Goal: Navigation & Orientation: Find specific page/section

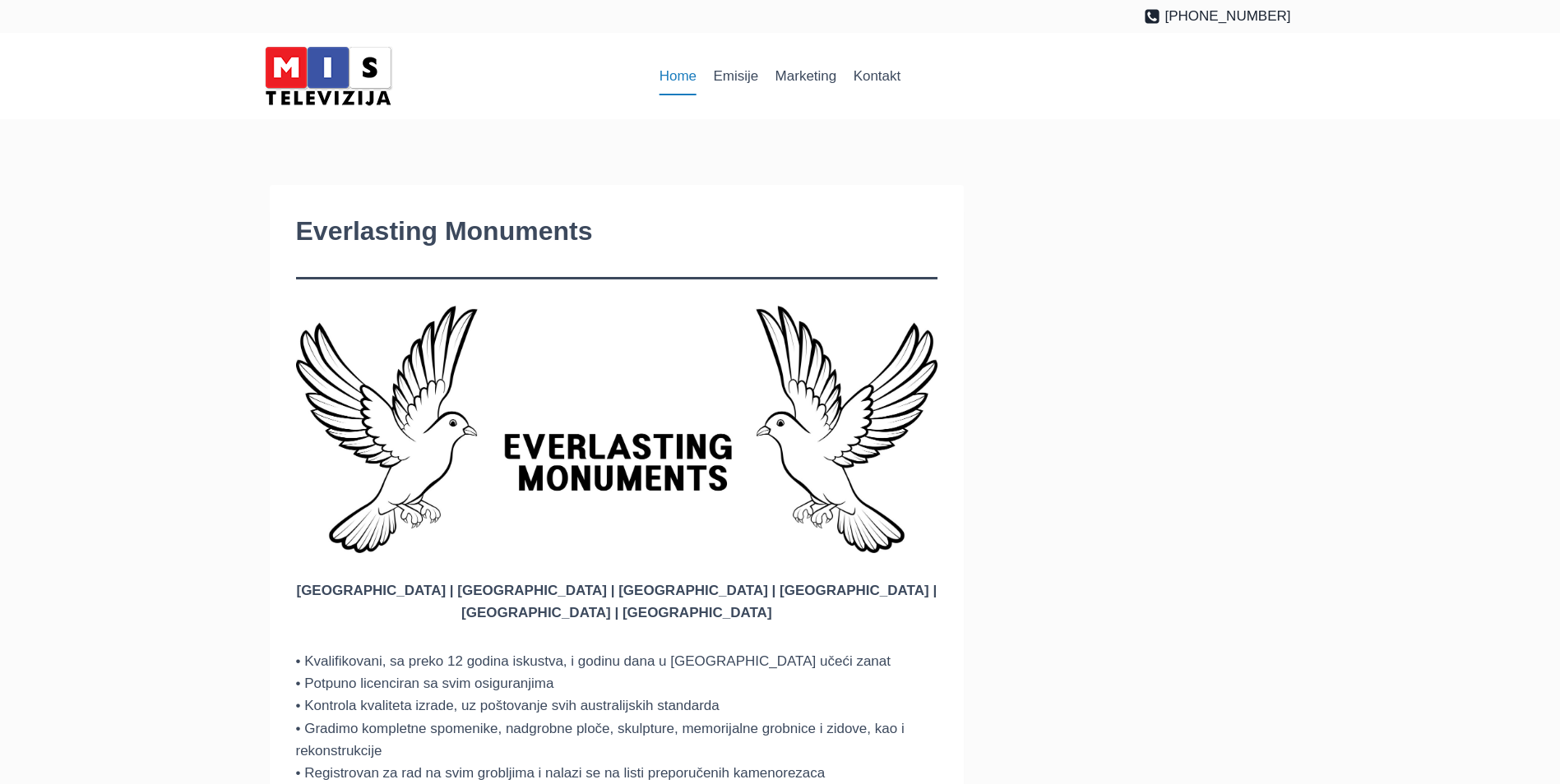
click at [680, 80] on link "Home" at bounding box center [678, 76] width 54 height 39
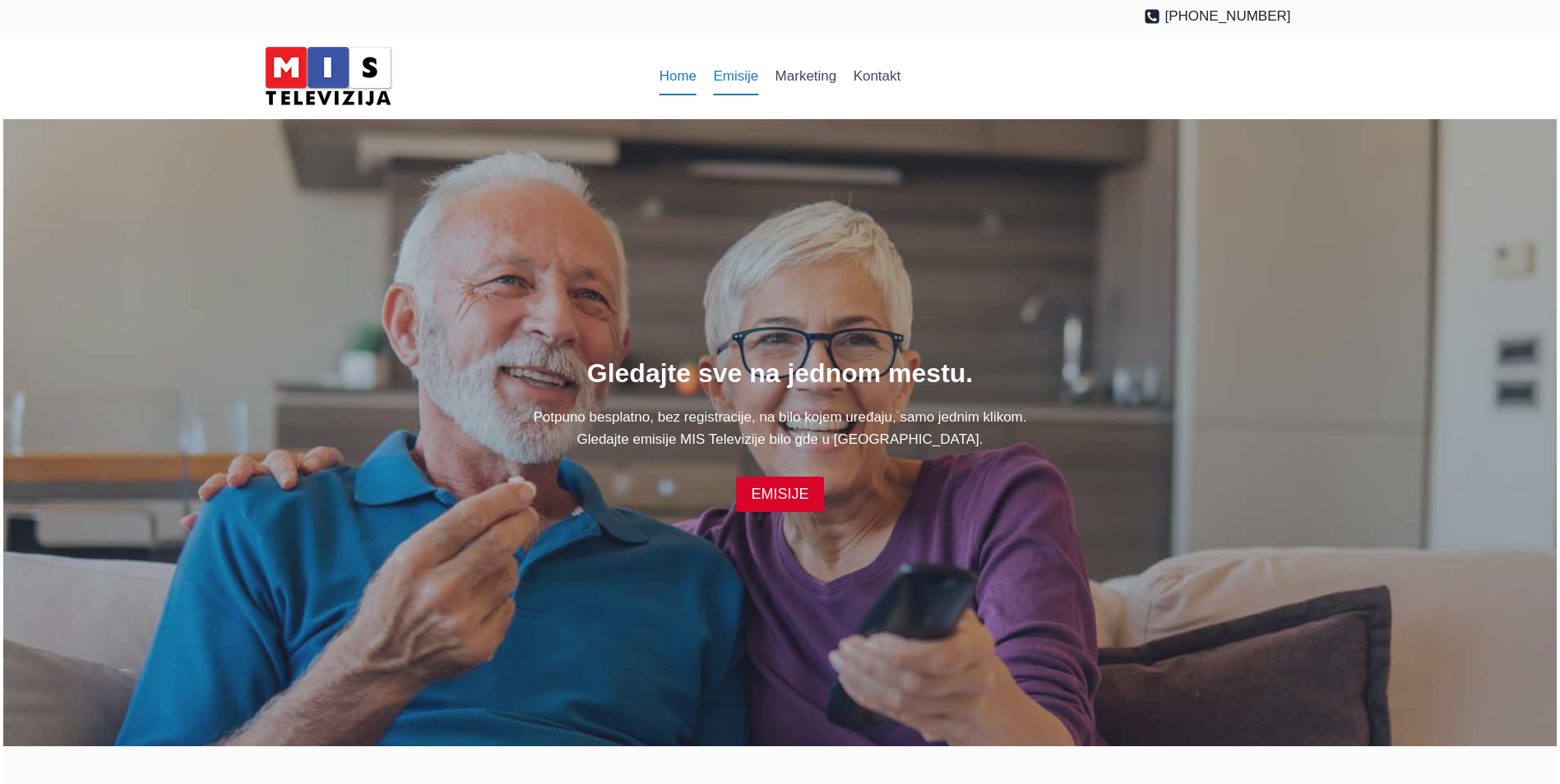
click at [731, 72] on link "Emisije" at bounding box center [736, 76] width 62 height 39
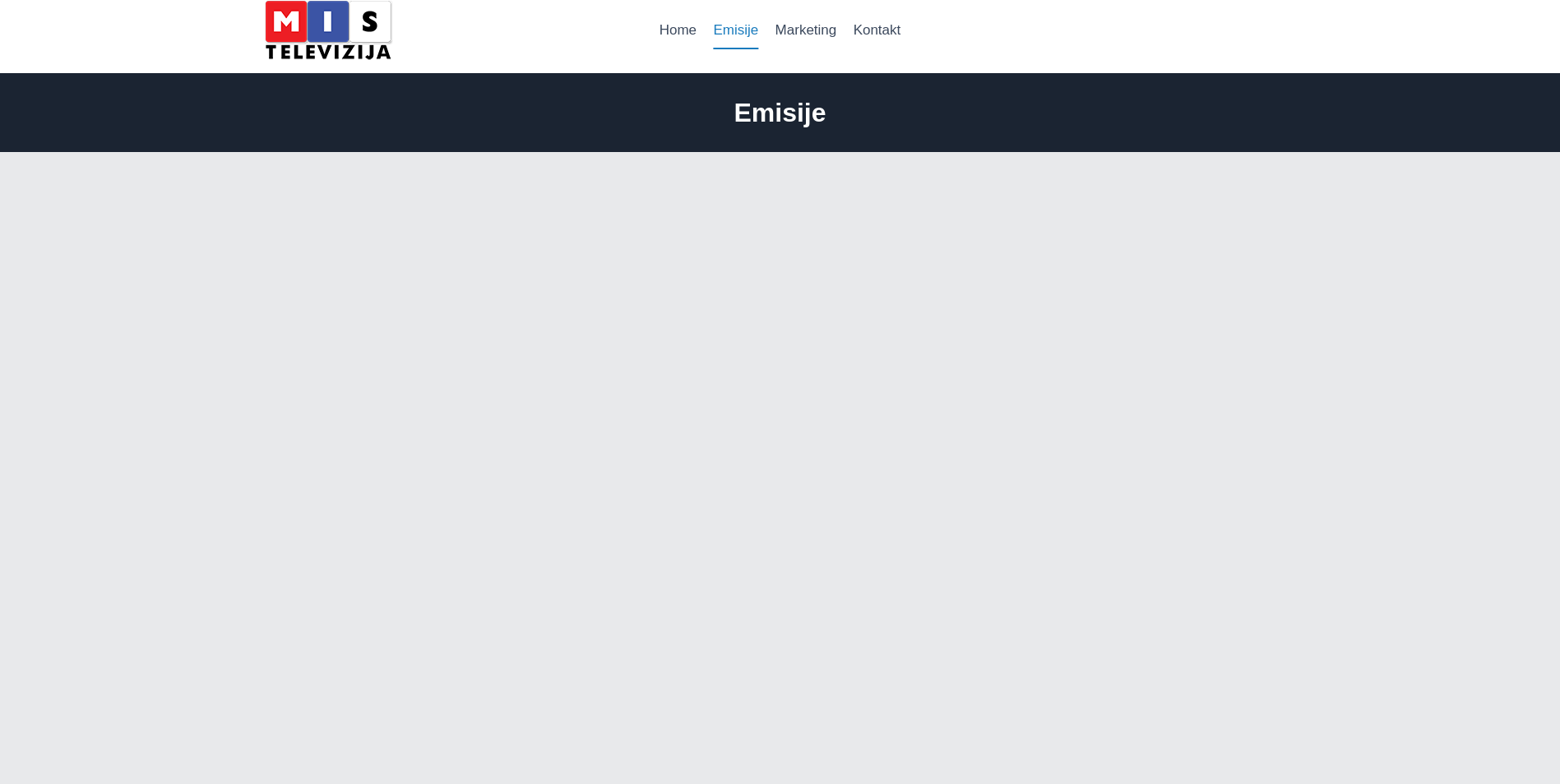
scroll to position [165, 0]
